Goal: Task Accomplishment & Management: Use online tool/utility

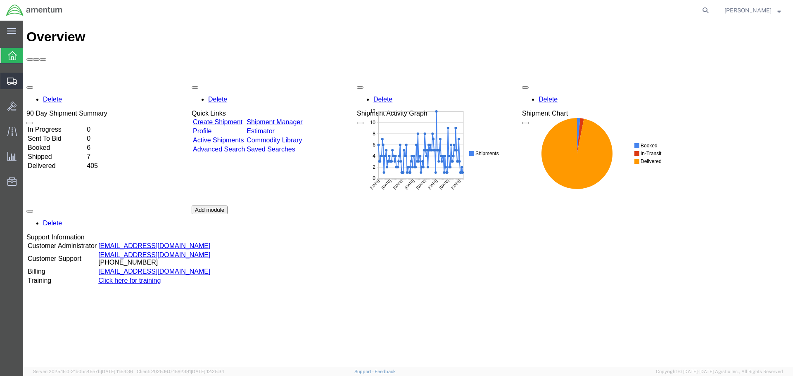
click at [9, 80] on icon at bounding box center [12, 81] width 10 height 7
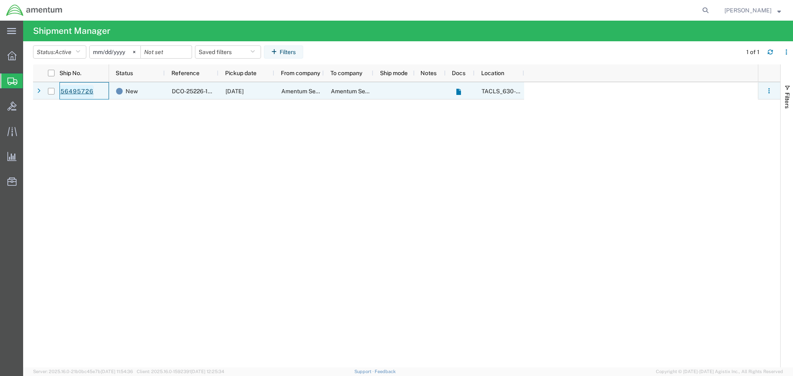
click at [67, 90] on link "56495726" at bounding box center [77, 91] width 34 height 13
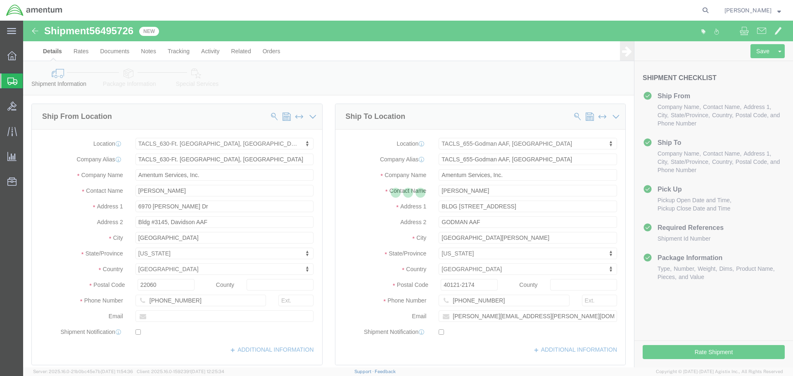
select select "42715"
select select "42727"
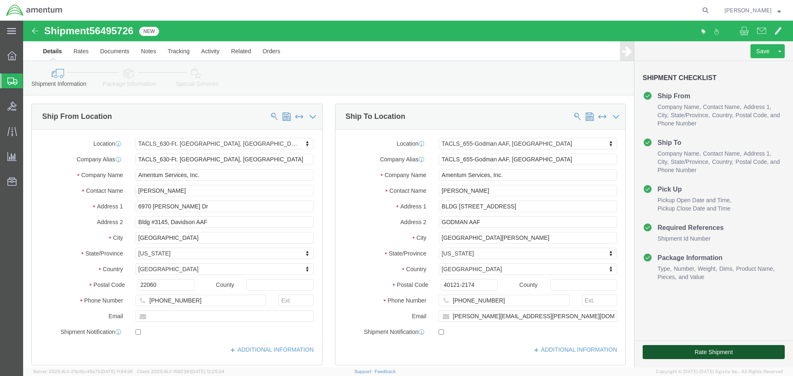
click button "Rate Shipment"
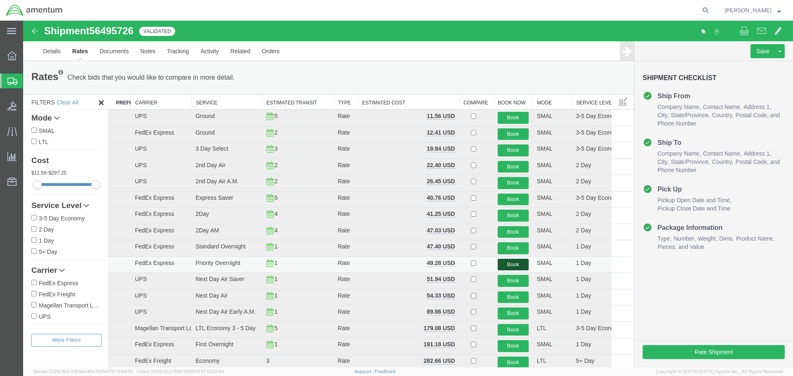
click at [509, 264] on button "Book" at bounding box center [513, 265] width 31 height 12
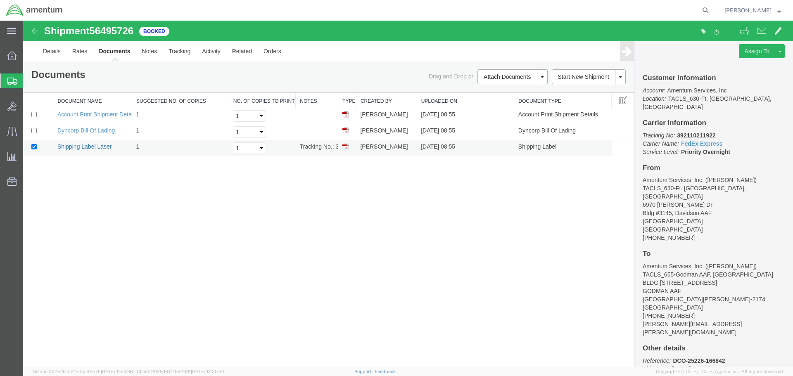
click at [89, 146] on link "Shipping Label Laser" at bounding box center [84, 146] width 55 height 7
click at [90, 147] on link "Shipping Label Laser" at bounding box center [84, 146] width 55 height 7
click at [133, 252] on div "Shipment 56495726 3 of 3 Booked Details Rates Documents Notes Tracking Activity…" at bounding box center [408, 194] width 770 height 347
click at [13, 131] on icon at bounding box center [11, 131] width 9 height 9
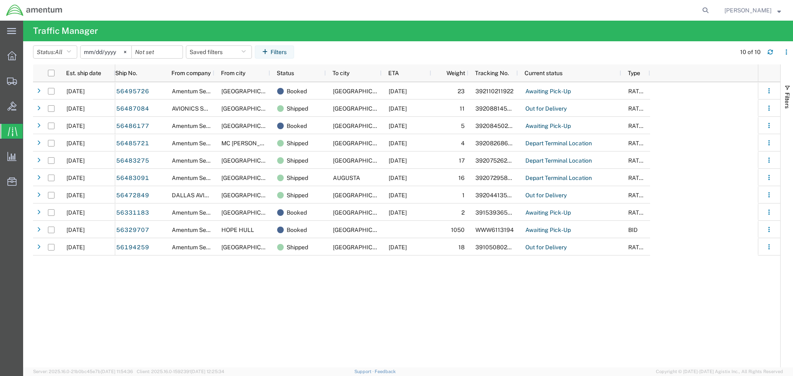
click at [324, 300] on div "56495726 Amentum Services, Inc. Fort Belvoir Booked FORT KNOX 08/15/2025 23 392…" at bounding box center [436, 224] width 642 height 285
click at [9, 81] on icon at bounding box center [12, 81] width 10 height 7
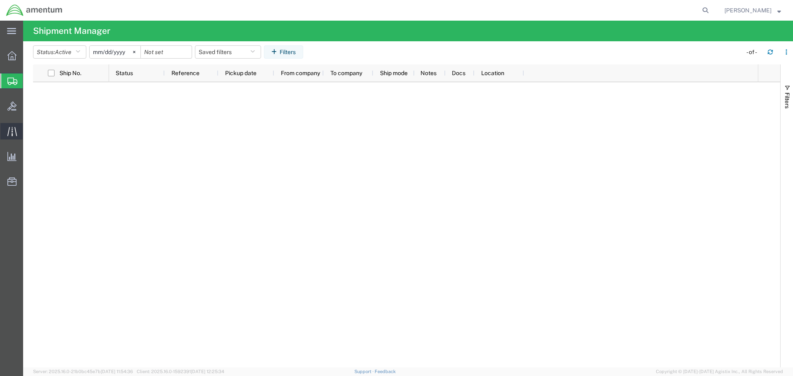
click at [7, 130] on icon at bounding box center [11, 131] width 9 height 9
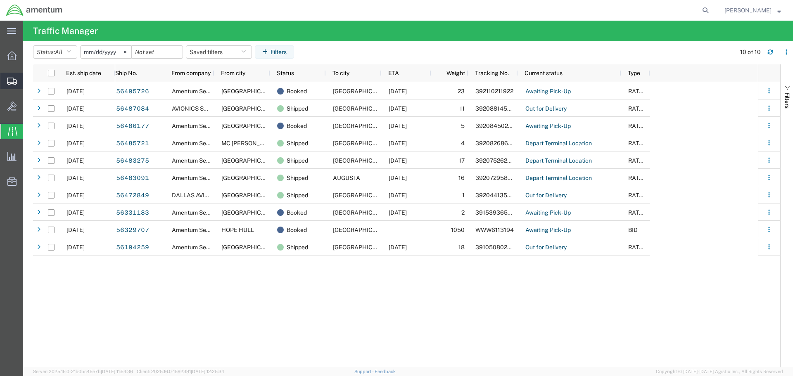
click at [9, 79] on icon at bounding box center [12, 81] width 10 height 7
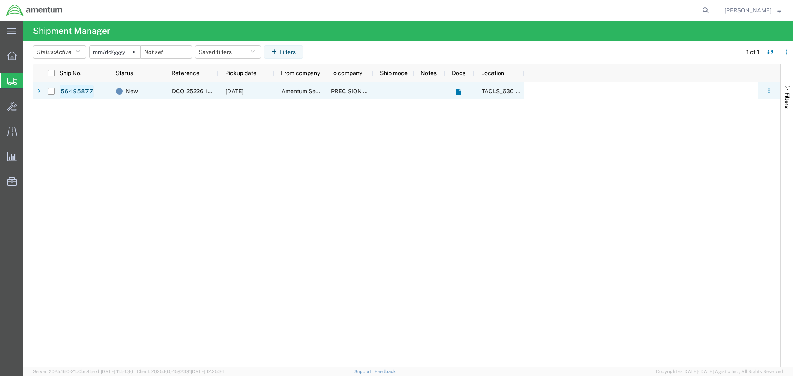
click at [76, 91] on link "56495877" at bounding box center [77, 91] width 34 height 13
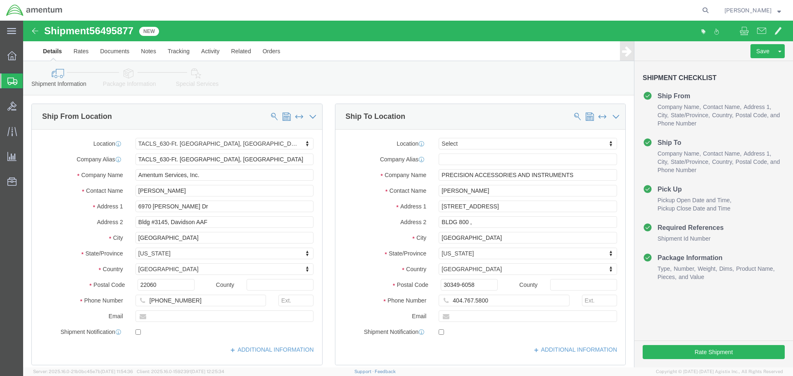
select select "42715"
select select
click input "404.767.5800"
type input "404-767-5800"
click div "Ship To Location Location My Profile Location 1002-4122-6 1006-5256-0 1026-8910…"
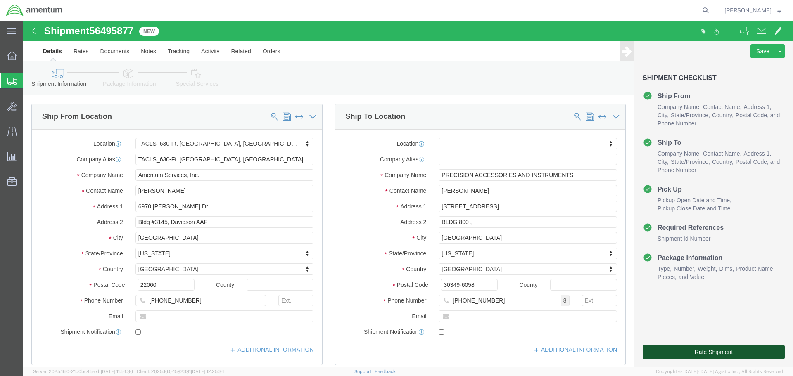
click button "Rate Shipment"
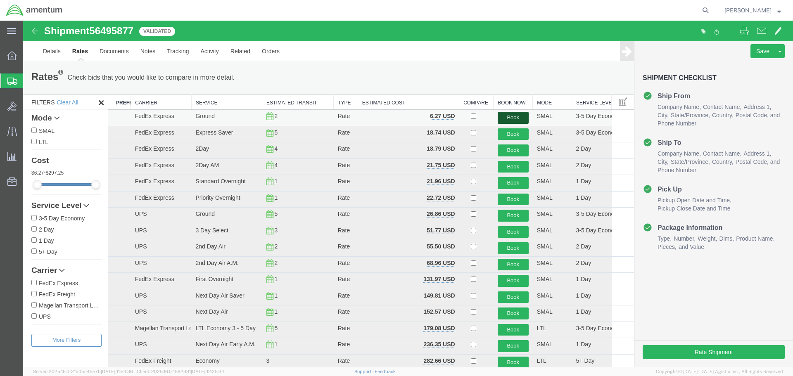
click at [508, 118] on button "Book" at bounding box center [513, 118] width 31 height 12
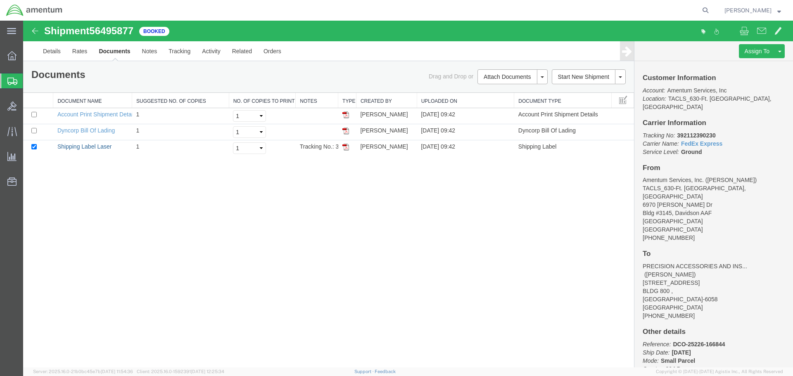
drag, startPoint x: 87, startPoint y: 148, endPoint x: 503, endPoint y: 233, distance: 424.7
click at [87, 148] on link "Shipping Label Laser" at bounding box center [84, 146] width 55 height 7
